Goal: Task Accomplishment & Management: Use online tool/utility

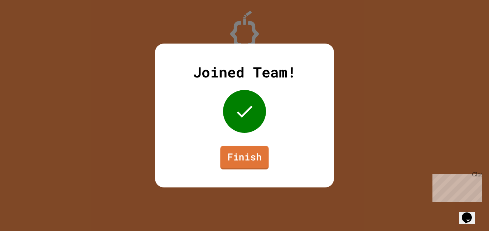
click at [248, 167] on link "Finish" at bounding box center [244, 158] width 48 height 24
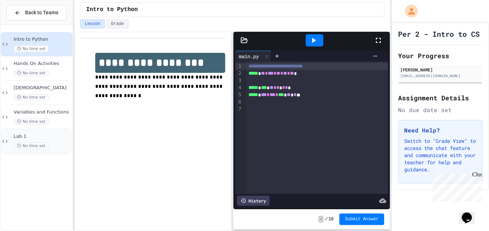
click at [58, 138] on span "Lab 1" at bounding box center [42, 137] width 57 height 6
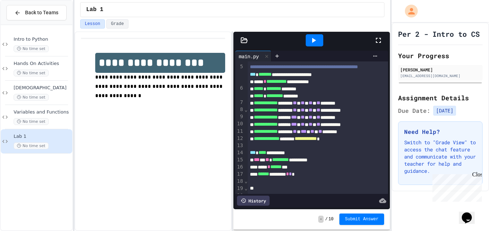
scroll to position [85, 0]
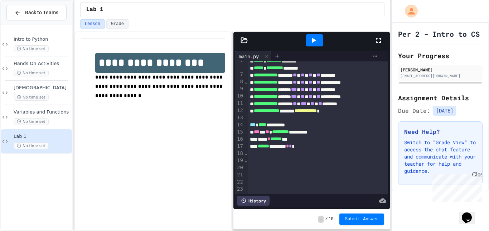
click at [315, 34] on div at bounding box center [315, 40] width 18 height 12
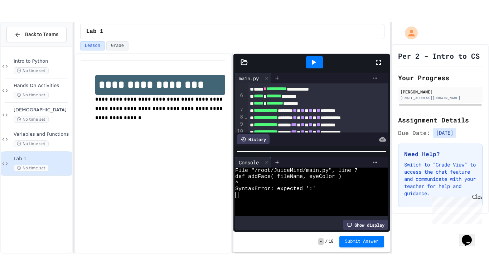
scroll to position [169, 0]
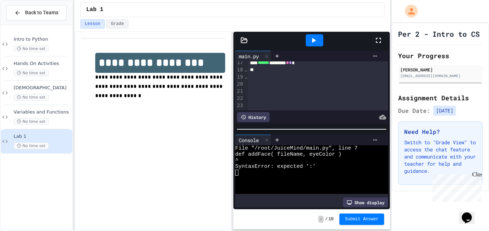
click at [377, 42] on icon at bounding box center [378, 40] width 5 height 5
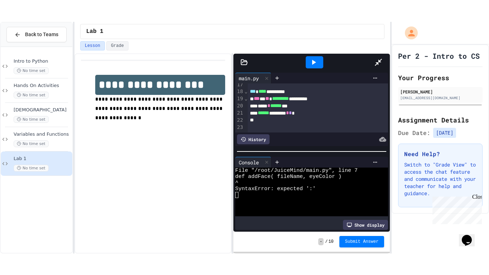
scroll to position [70, 0]
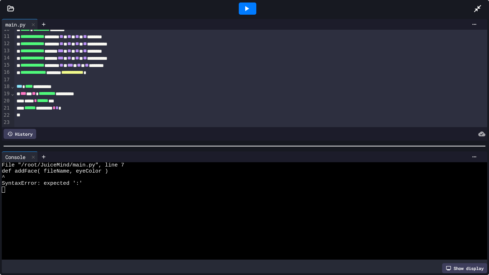
click at [8, 10] on icon at bounding box center [10, 8] width 7 height 7
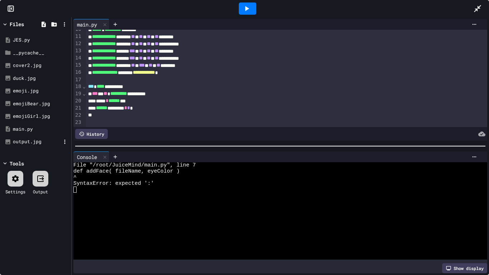
click at [26, 141] on div "output.jpg" at bounding box center [37, 141] width 48 height 7
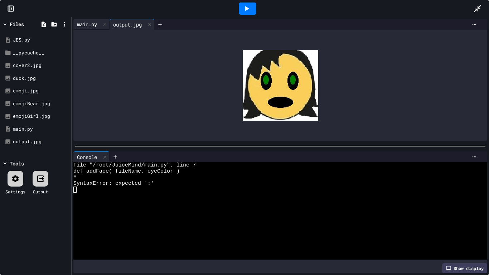
click at [86, 28] on div "main.py" at bounding box center [91, 24] width 36 height 11
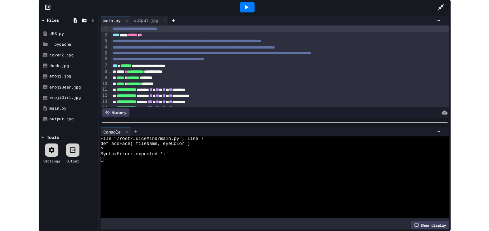
scroll to position [70, 0]
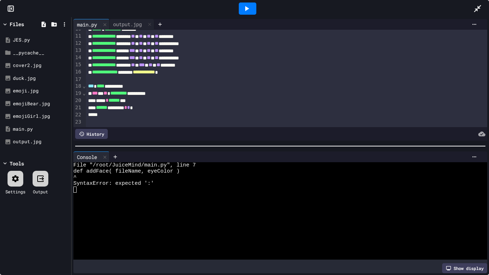
click at [249, 11] on icon at bounding box center [246, 8] width 9 height 9
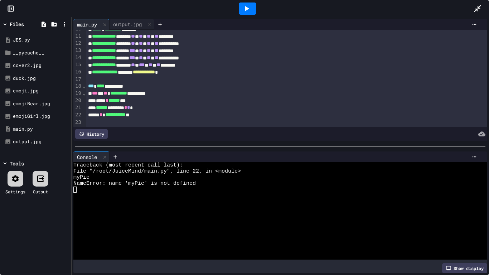
click at [473, 9] on icon at bounding box center [477, 8] width 9 height 9
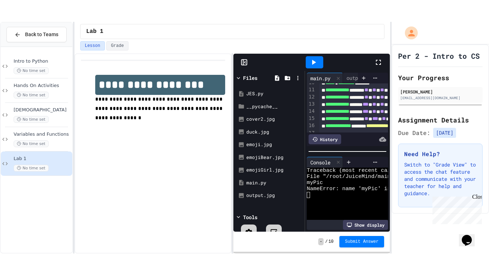
scroll to position [6, 0]
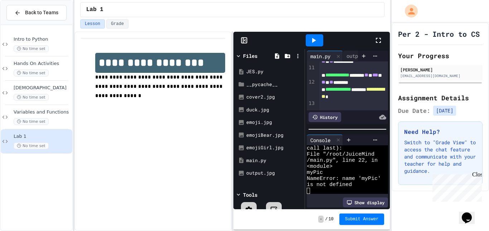
click at [375, 42] on icon at bounding box center [378, 40] width 9 height 9
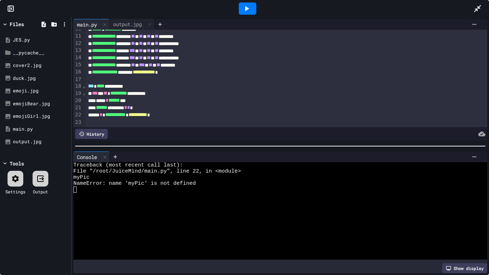
scroll to position [78, 0]
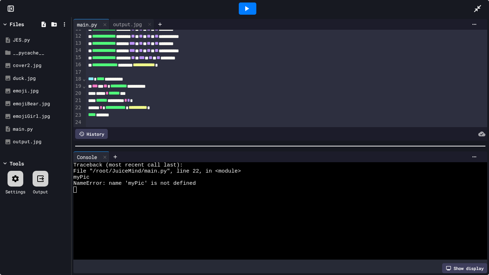
click at [253, 4] on div at bounding box center [248, 9] width 18 height 12
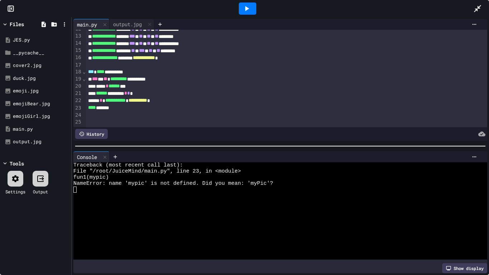
click at [253, 4] on div at bounding box center [248, 9] width 18 height 12
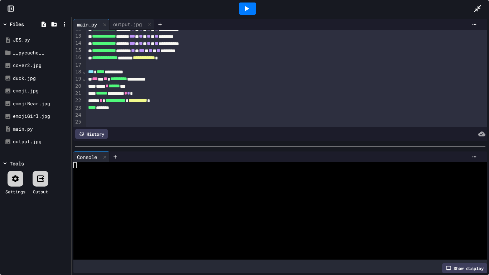
click at [253, 4] on div at bounding box center [248, 9] width 18 height 12
click at [127, 20] on div "output.jpg" at bounding box center [127, 24] width 36 height 8
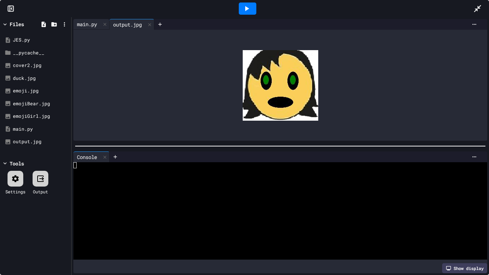
click at [92, 25] on div "main.py" at bounding box center [86, 24] width 27 height 8
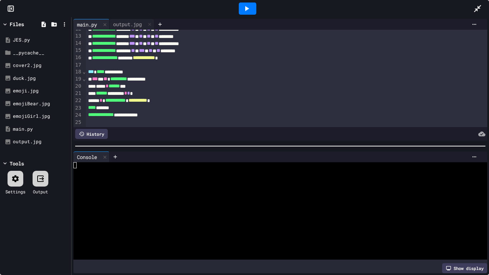
click at [254, 8] on div at bounding box center [248, 9] width 18 height 12
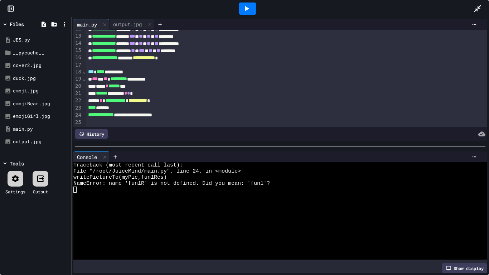
click at [254, 8] on div at bounding box center [248, 9] width 18 height 12
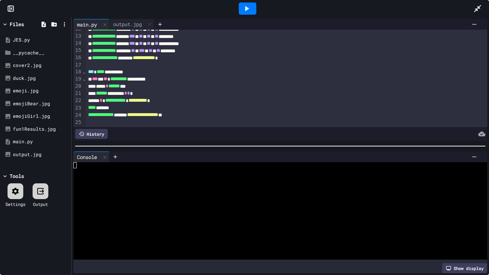
click at [247, 10] on icon at bounding box center [246, 8] width 9 height 9
click at [17, 127] on div "fun1Results.jpg" at bounding box center [37, 129] width 48 height 7
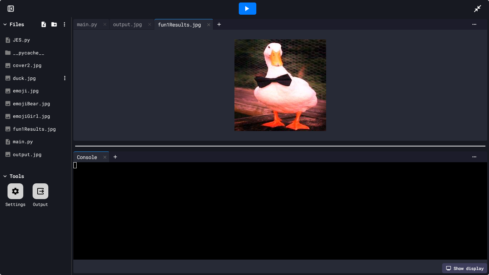
click at [25, 79] on div "duck.jpg" at bounding box center [37, 78] width 48 height 7
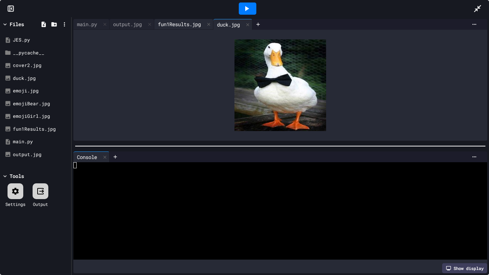
click at [189, 20] on div "fun1Results.jpg" at bounding box center [179, 24] width 50 height 8
click at [231, 20] on div "duck.jpg" at bounding box center [228, 24] width 30 height 8
click at [191, 21] on div "fun1Results.jpg" at bounding box center [179, 24] width 50 height 8
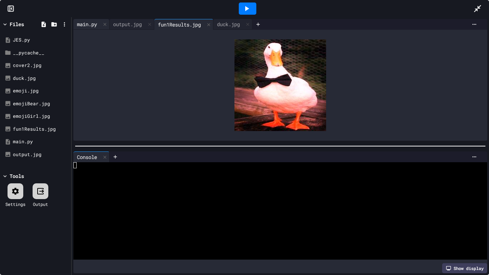
click at [88, 25] on div "main.py" at bounding box center [86, 24] width 27 height 8
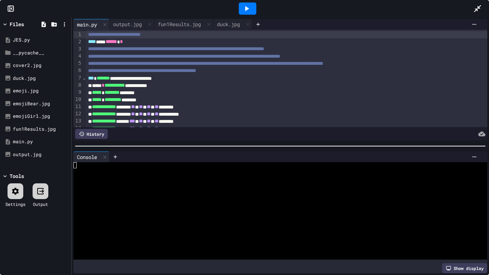
click at [481, 9] on icon at bounding box center [477, 8] width 9 height 9
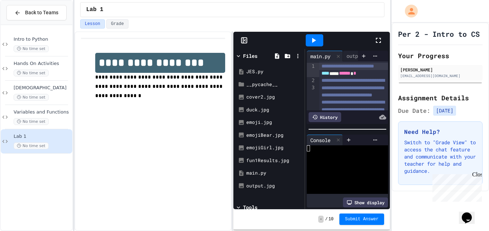
click at [376, 42] on icon at bounding box center [378, 40] width 9 height 9
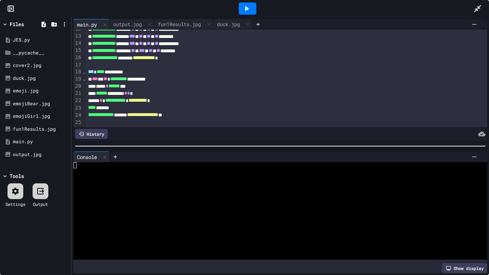
click at [248, 2] on div at bounding box center [247, 8] width 25 height 19
click at [250, 7] on icon at bounding box center [246, 8] width 9 height 9
click at [176, 21] on div "fun1Results.jpg" at bounding box center [179, 24] width 50 height 8
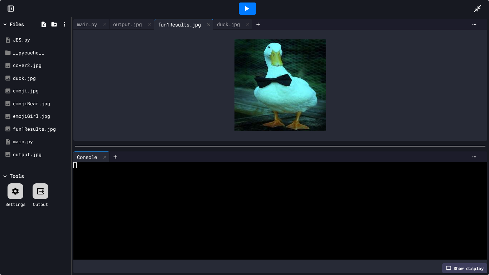
click at [471, 4] on div at bounding box center [247, 8] width 452 height 19
click at [476, 7] on icon at bounding box center [477, 8] width 9 height 9
